Goal: Task Accomplishment & Management: Manage account settings

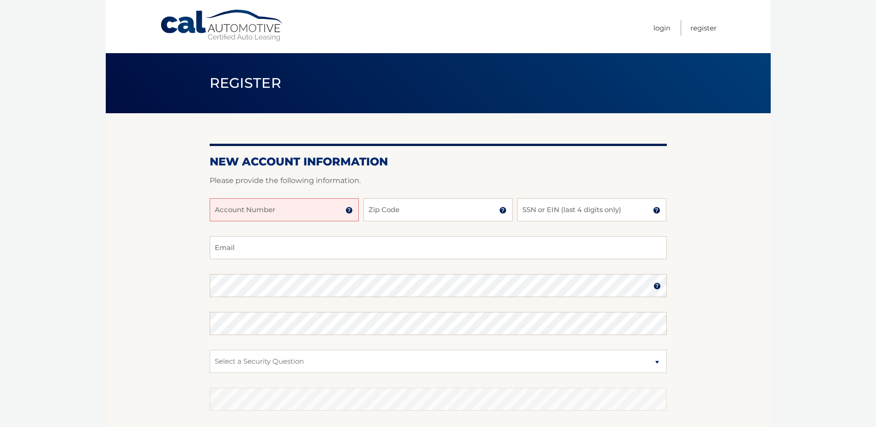
click at [219, 206] on input "Account Number" at bounding box center [284, 209] width 149 height 23
type input "44445595429"
type input "14621"
click at [529, 205] on input "SSN or EIN (last 4 digits only)" at bounding box center [591, 209] width 149 height 23
type input "7596"
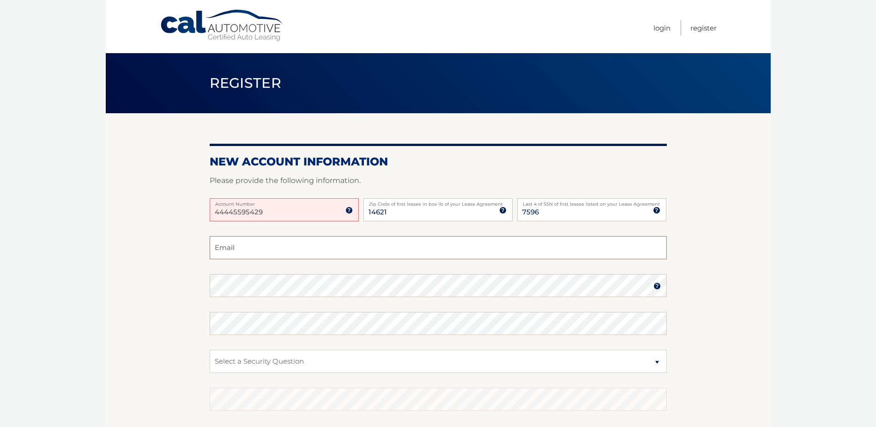
click at [222, 245] on input "Email" at bounding box center [438, 247] width 457 height 23
type input "eruiz@rochester.rr.com"
click at [654, 286] on img at bounding box center [657, 285] width 7 height 7
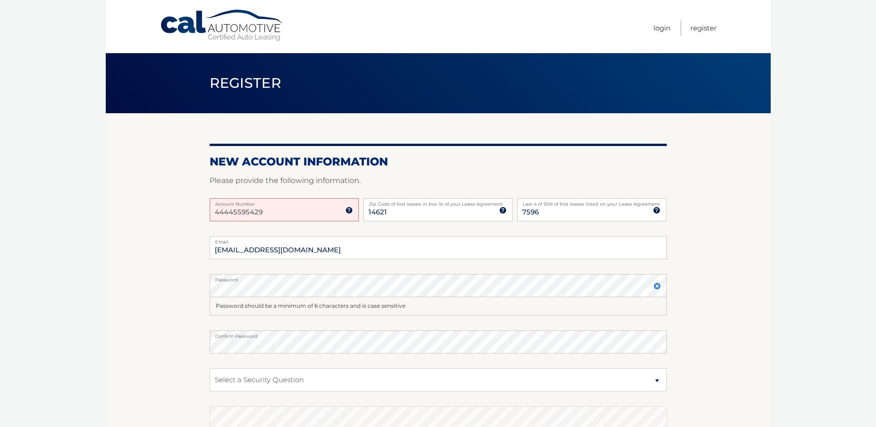
click at [184, 328] on section "New Account Information Please provide the following information. 44445595429 A…" at bounding box center [438, 302] width 665 height 379
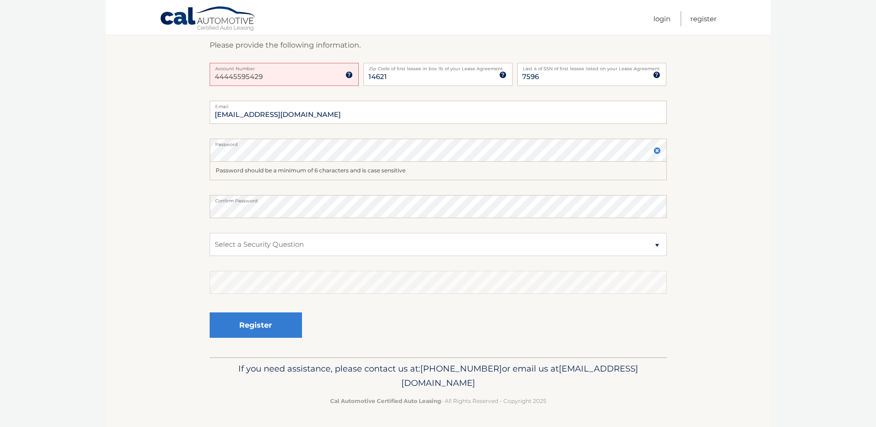
scroll to position [136, 0]
click at [649, 242] on select "Select a Security Question What was the name of your elementary school? What is…" at bounding box center [438, 243] width 457 height 23
select select "2"
click at [210, 232] on select "Select a Security Question What was the name of your elementary school? What is…" at bounding box center [438, 243] width 457 height 23
click at [263, 321] on button "Register" at bounding box center [256, 324] width 92 height 25
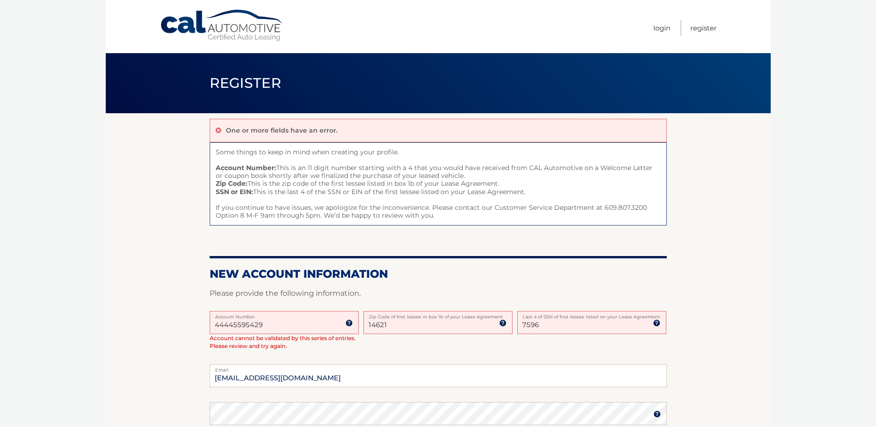
click at [284, 324] on input "44445595429" at bounding box center [284, 322] width 149 height 23
click at [228, 323] on input "44445595429" at bounding box center [284, 322] width 149 height 23
type input "4445595429"
click at [847, 363] on body "Cal Automotive Menu Login Register Register" at bounding box center [438, 213] width 876 height 427
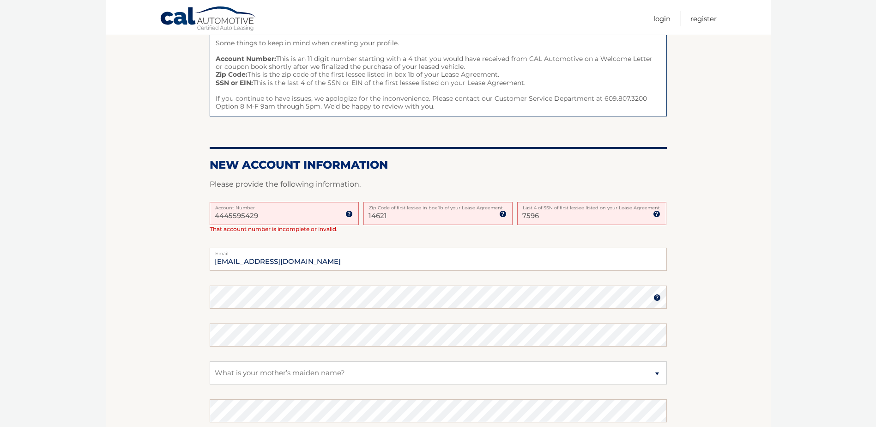
scroll to position [237, 0]
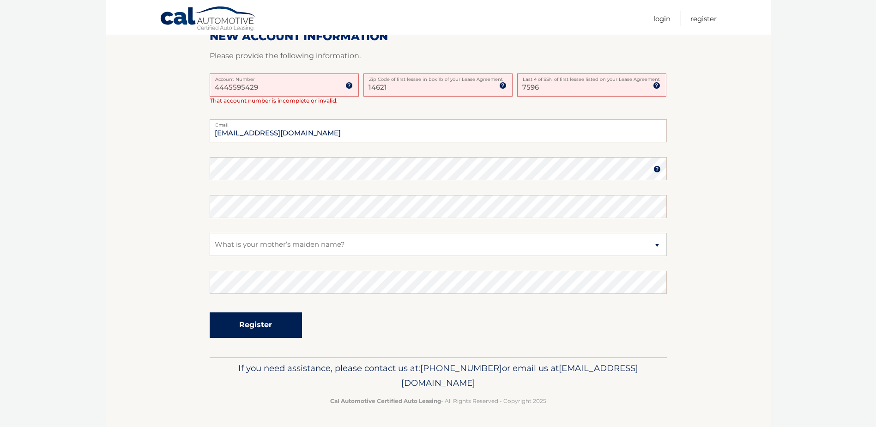
click at [241, 321] on button "Register" at bounding box center [256, 324] width 92 height 25
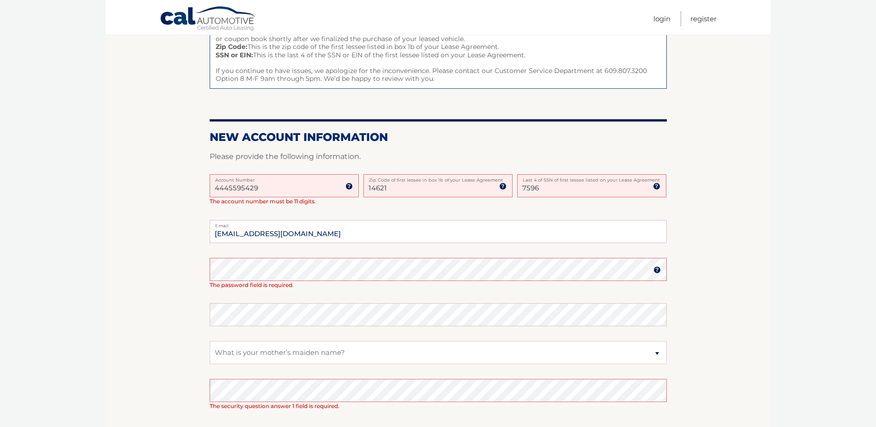
scroll to position [139, 0]
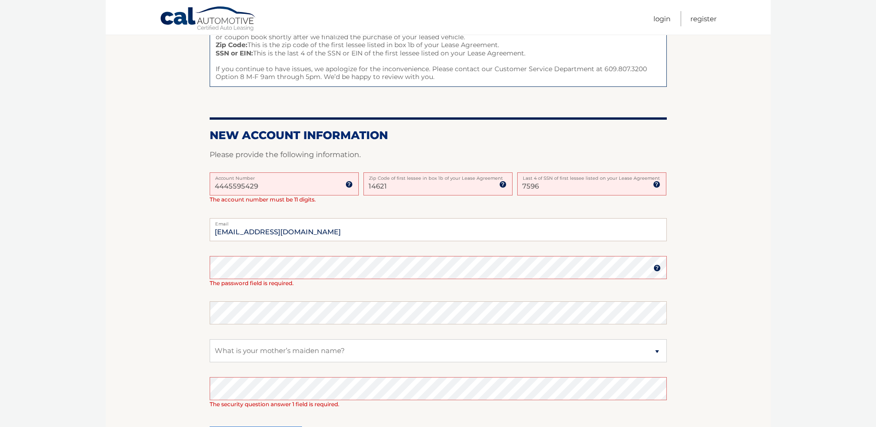
click at [238, 185] on input "4445595429" at bounding box center [284, 183] width 149 height 23
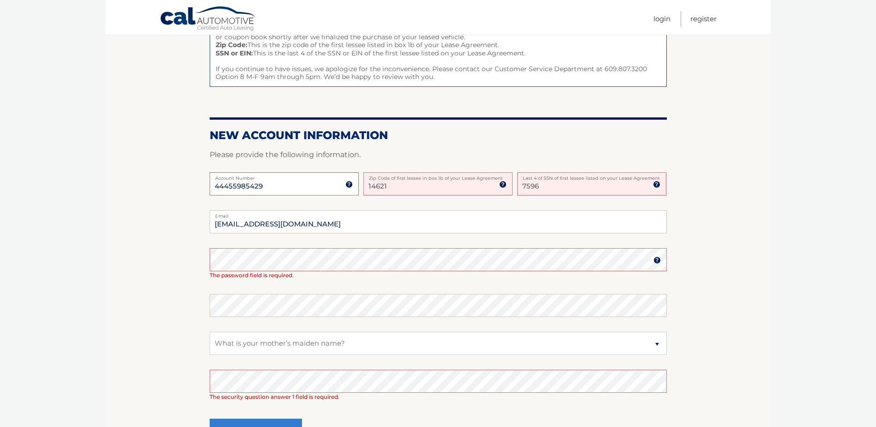
type input "44455985429"
click at [126, 312] on section "One or more fields have an error. Some things to keep in mind when creating you…" at bounding box center [438, 219] width 665 height 489
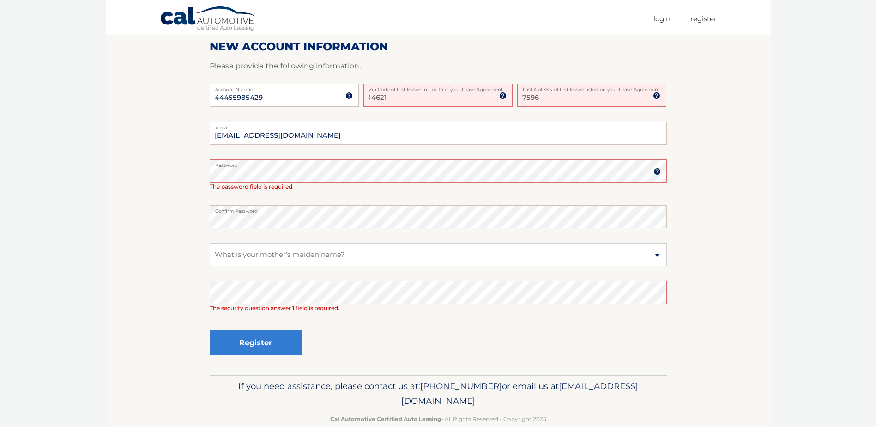
scroll to position [231, 0]
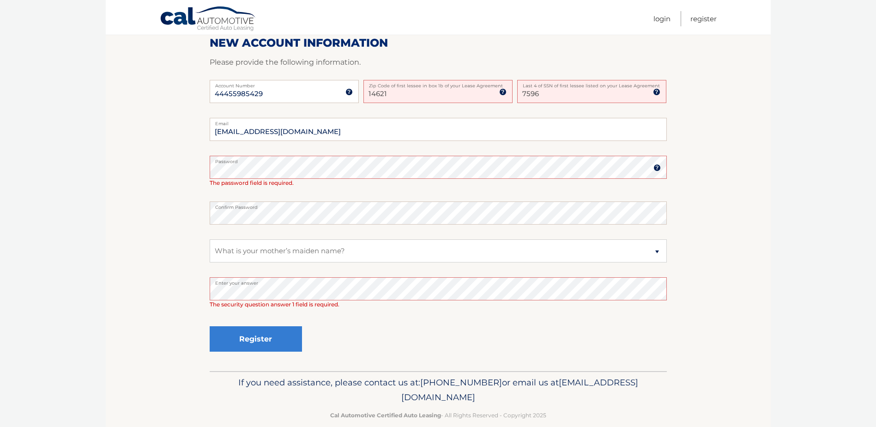
click at [153, 267] on section "One or more fields have an error. Some things to keep in mind when creating you…" at bounding box center [438, 126] width 665 height 489
click at [658, 165] on img at bounding box center [657, 167] width 7 height 7
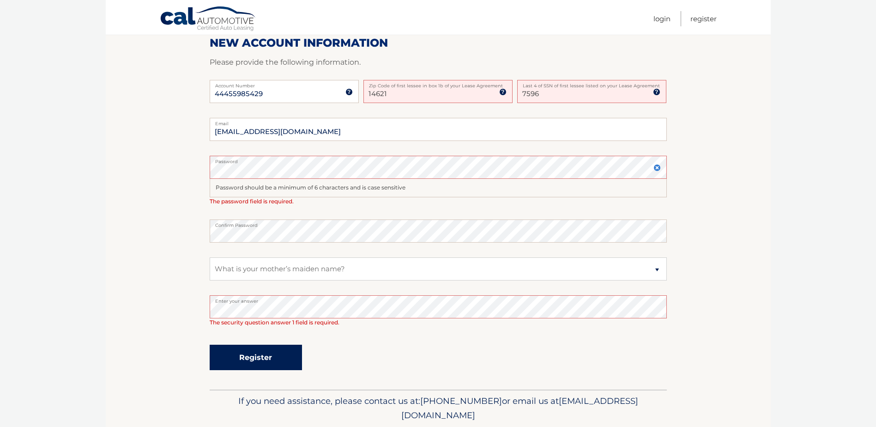
click at [250, 350] on button "Register" at bounding box center [256, 357] width 92 height 25
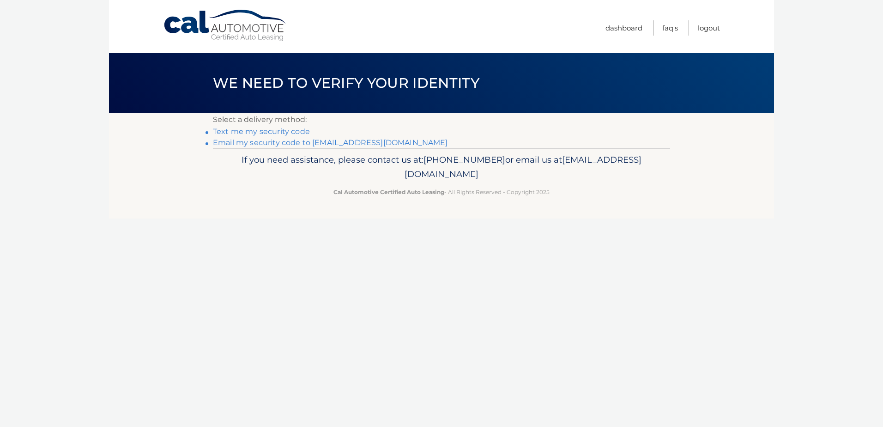
click at [253, 131] on link "Text me my security code" at bounding box center [261, 131] width 97 height 9
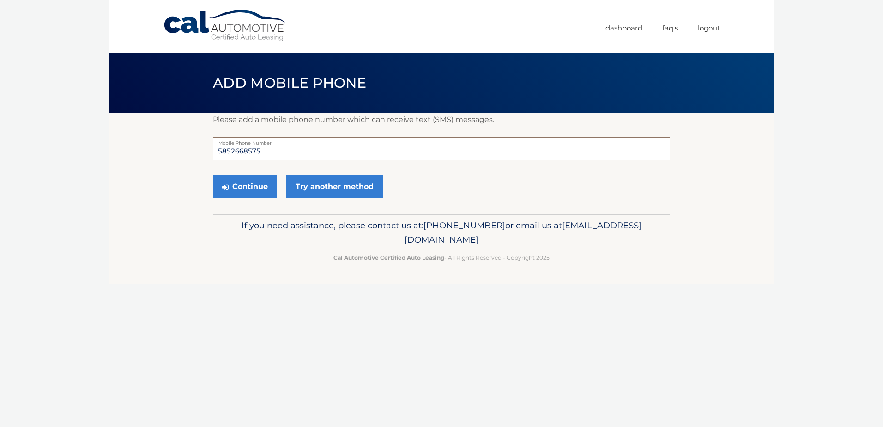
drag, startPoint x: 267, startPoint y: 147, endPoint x: 230, endPoint y: 151, distance: 37.2
click at [230, 151] on input "5852668575" at bounding box center [441, 148] width 457 height 23
type input "5853305453"
click at [148, 178] on section "Please add a mobile phone number which can receive text (SMS) messages. 5853305…" at bounding box center [441, 163] width 665 height 101
click at [246, 183] on button "Continue" at bounding box center [245, 186] width 64 height 23
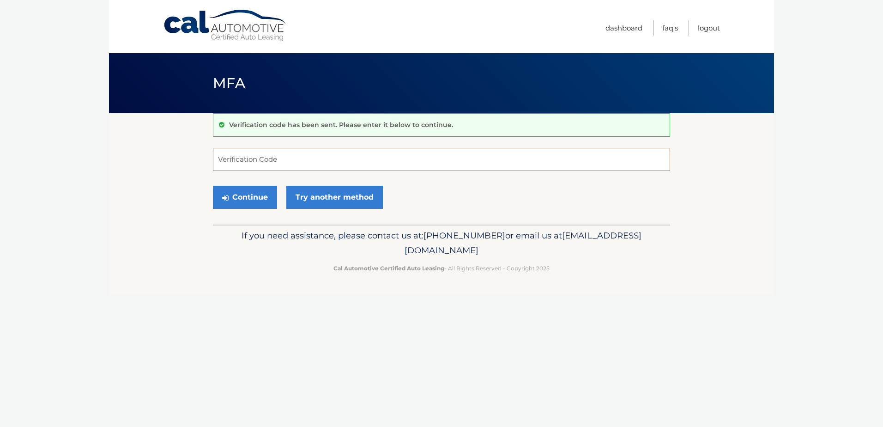
click at [231, 158] on input "Verification Code" at bounding box center [441, 159] width 457 height 23
type input "032088"
click at [243, 198] on button "Continue" at bounding box center [245, 197] width 64 height 23
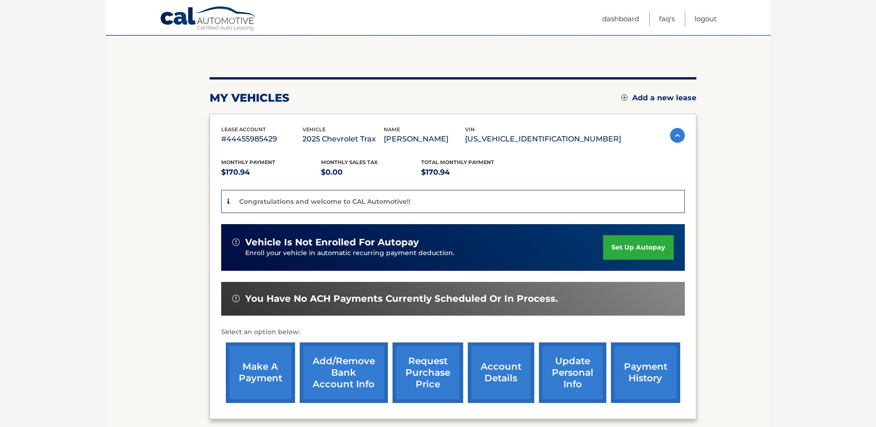
scroll to position [92, 0]
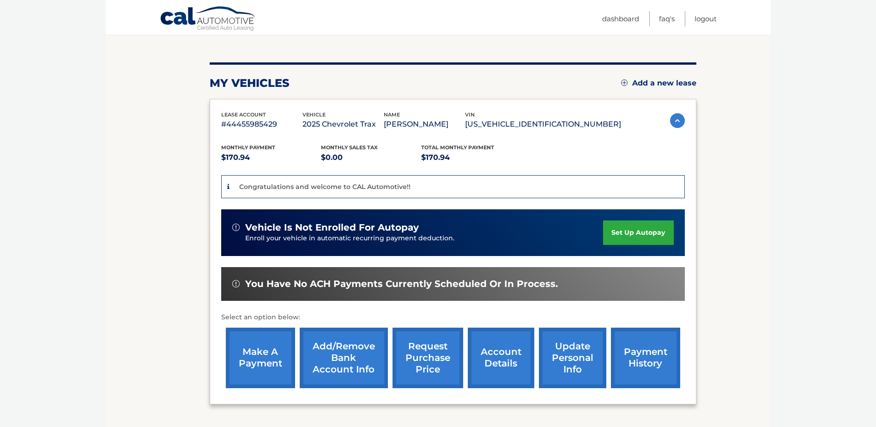
click at [635, 233] on link "set up autopay" at bounding box center [638, 232] width 70 height 24
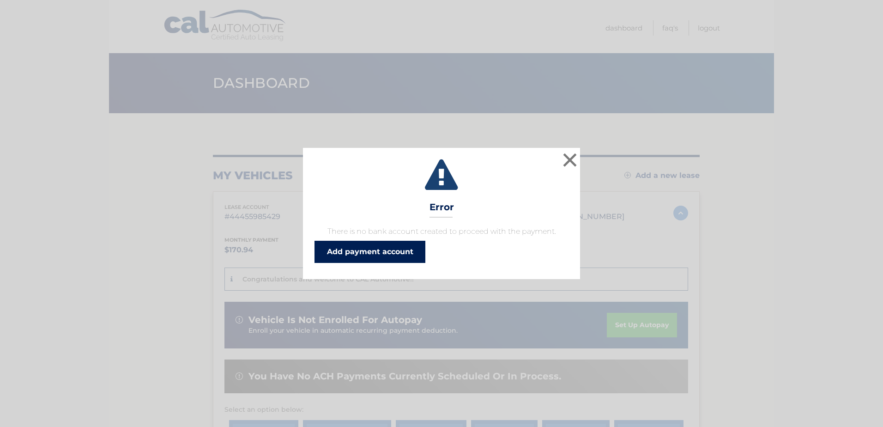
click at [368, 247] on link "Add payment account" at bounding box center [370, 252] width 111 height 22
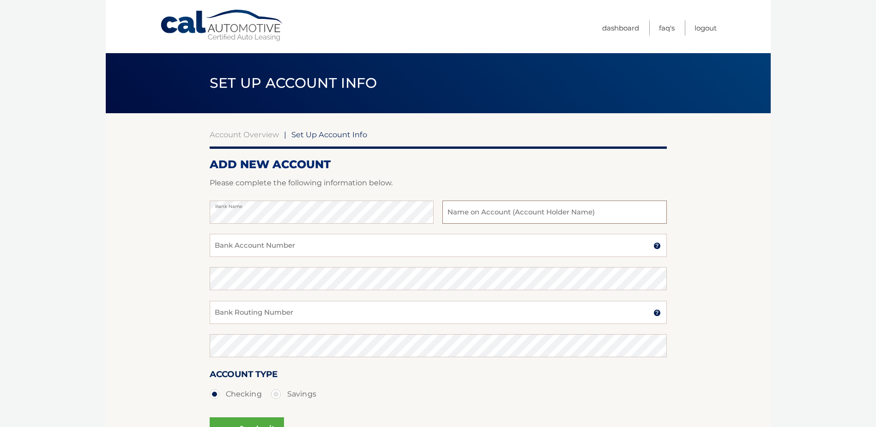
click at [464, 212] on input "text" at bounding box center [554, 211] width 224 height 23
type input "[PERSON_NAME]"
click at [224, 242] on input "Bank Account Number" at bounding box center [438, 245] width 457 height 23
type input "0420433606"
click at [131, 256] on section "Account Overview | Set Up Account Info ADD NEW ACCOUNT Please complete the foll…" at bounding box center [438, 289] width 665 height 352
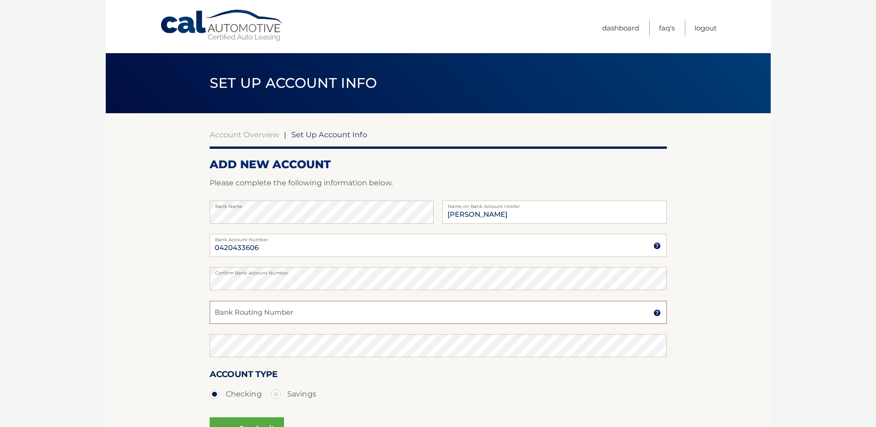
click at [217, 311] on input "Bank Routing Number" at bounding box center [438, 312] width 457 height 23
type input "022000046"
click at [127, 316] on section "Account Overview | Set Up Account Info ADD NEW ACCOUNT Please complete the foll…" at bounding box center [438, 289] width 665 height 352
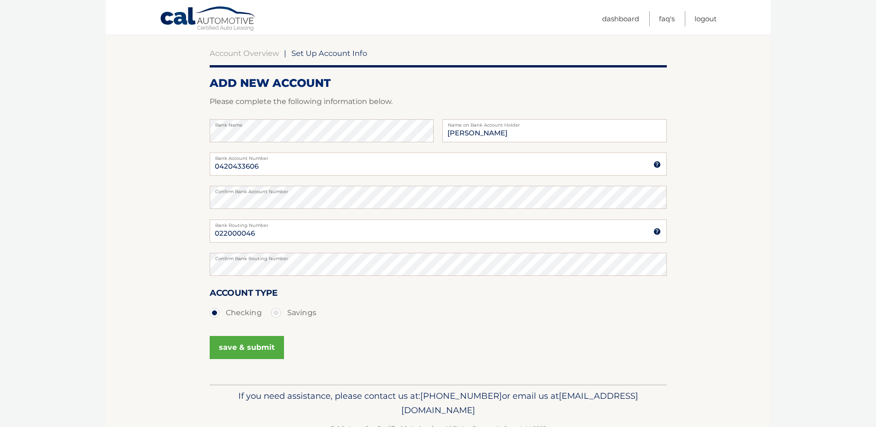
scroll to position [109, 0]
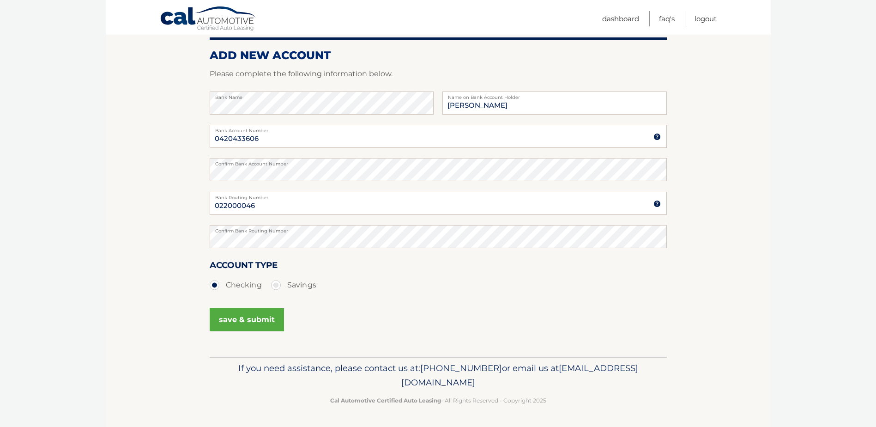
click at [255, 319] on button "save & submit" at bounding box center [247, 319] width 74 height 23
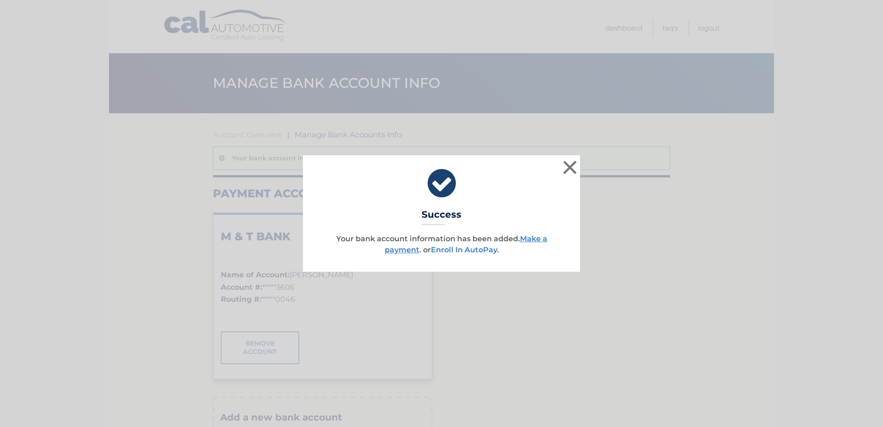
click at [462, 250] on link "Enroll In AutoPay" at bounding box center [464, 249] width 66 height 9
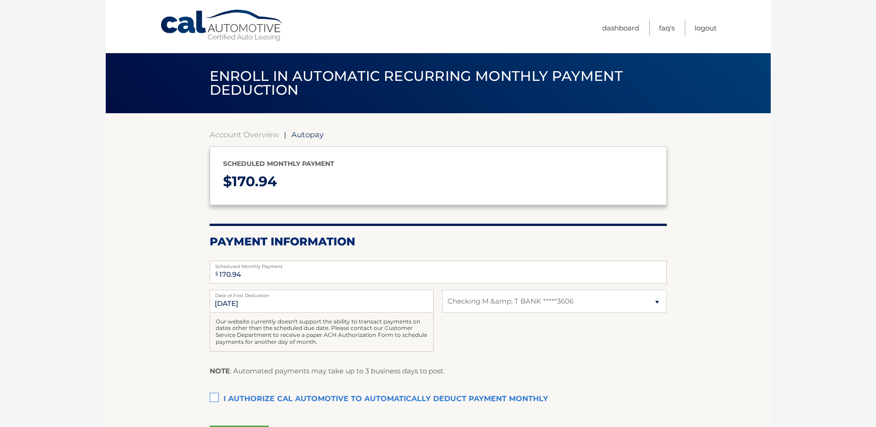
select select "ODkzNWY2MzktZDg0YS00ODJiLWJhMmEtNWZjN2EyNTJmNzJl"
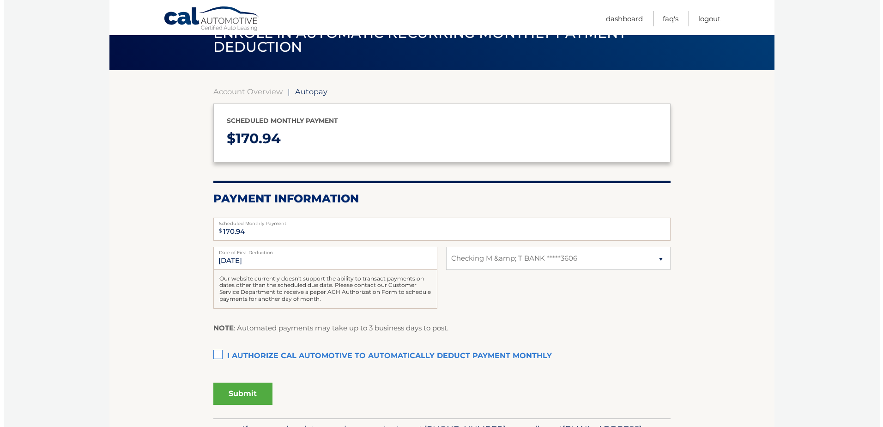
scroll to position [92, 0]
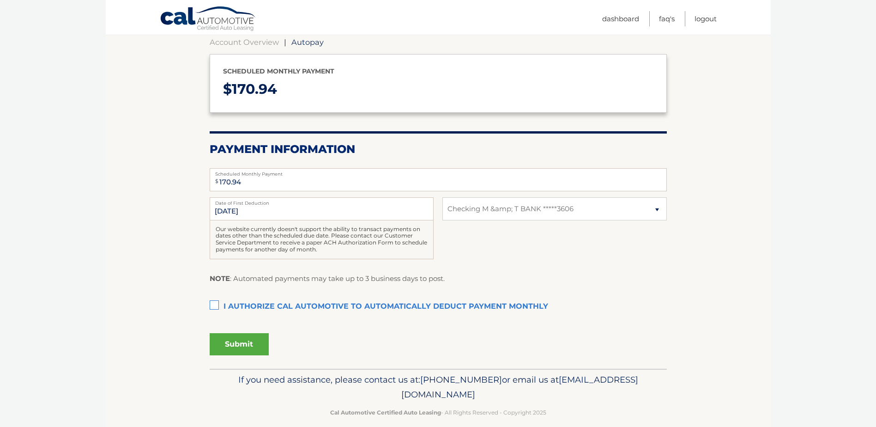
click at [212, 305] on label "I authorize cal automotive to automatically deduct payment monthly This checkbo…" at bounding box center [438, 306] width 457 height 18
click at [0, 0] on input "I authorize cal automotive to automatically deduct payment monthly This checkbo…" at bounding box center [0, 0] width 0 height 0
click at [237, 340] on button "Submit" at bounding box center [239, 344] width 59 height 22
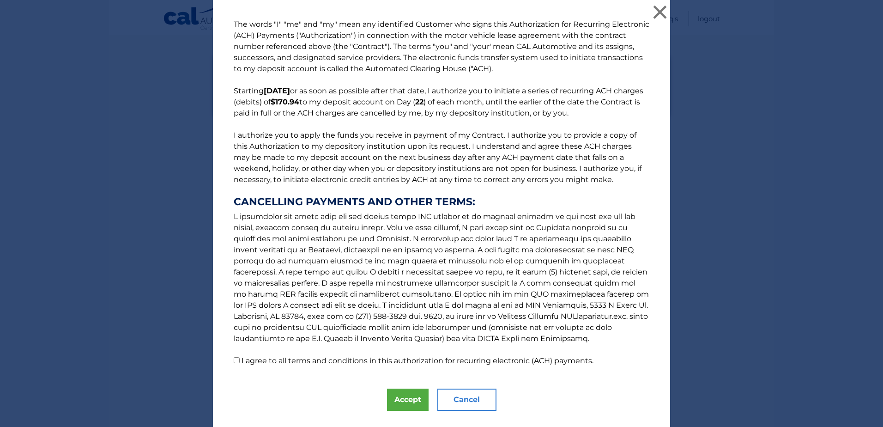
click at [234, 357] on input "I agree to all terms and conditions in this authorization for recurring electro…" at bounding box center [237, 360] width 6 height 6
checkbox input "true"
click at [408, 399] on button "Accept" at bounding box center [408, 399] width 42 height 22
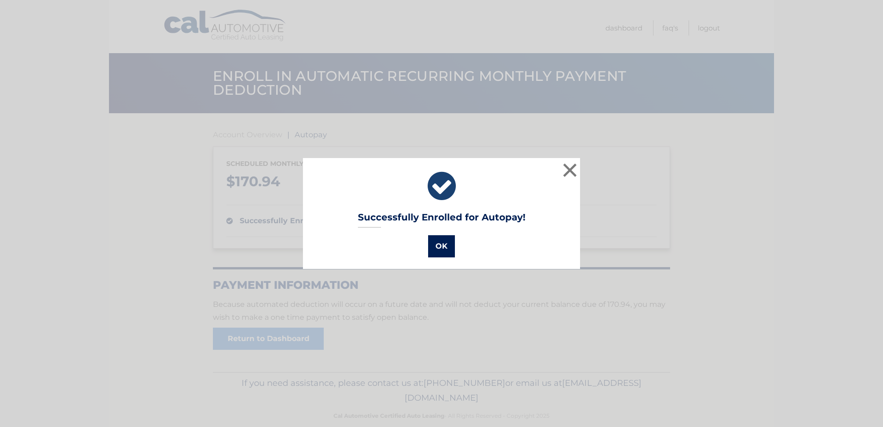
click at [442, 246] on button "OK" at bounding box center [441, 246] width 27 height 22
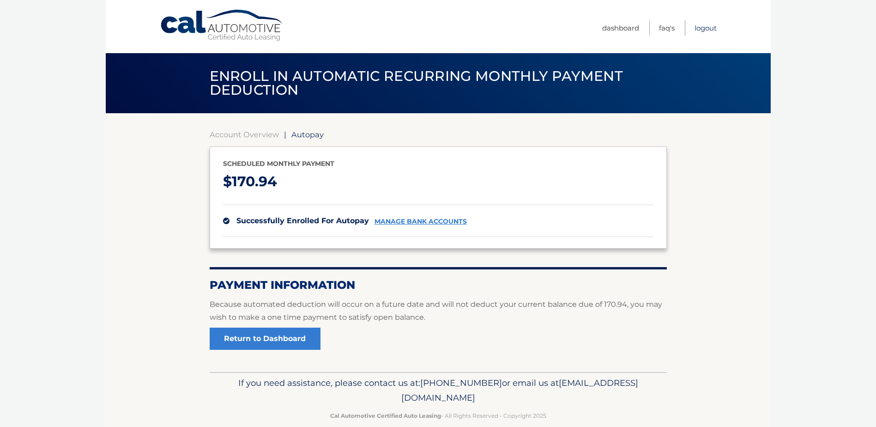
click at [703, 30] on link "Logout" at bounding box center [706, 27] width 22 height 15
